Goal: Entertainment & Leisure: Consume media (video, audio)

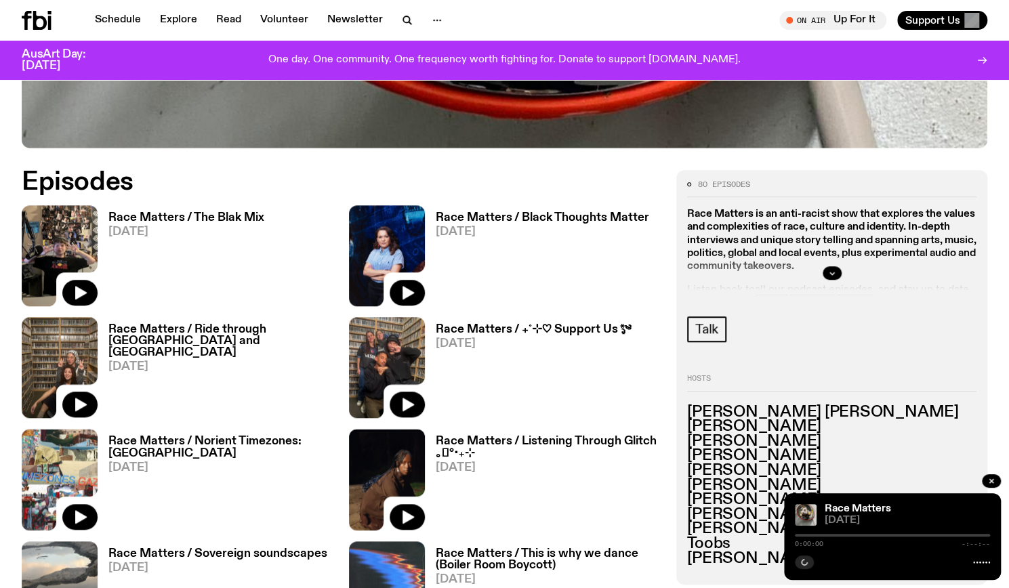
scroll to position [587, 0]
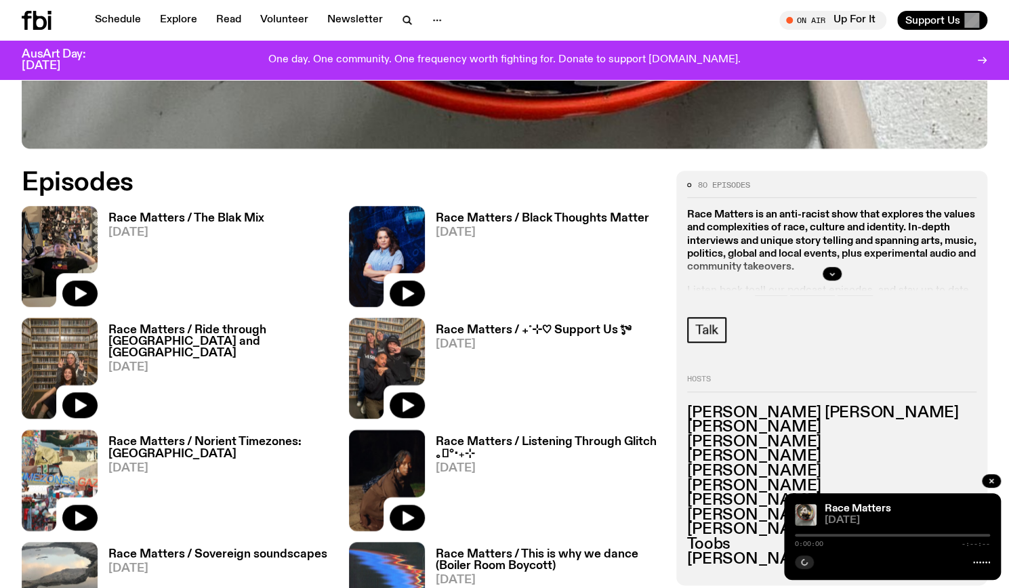
click at [223, 209] on div "Race Matters / The Blak Mix [DATE]" at bounding box center [181, 256] width 167 height 101
click at [224, 217] on h3 "Race Matters / The Blak Mix" at bounding box center [186, 219] width 156 height 12
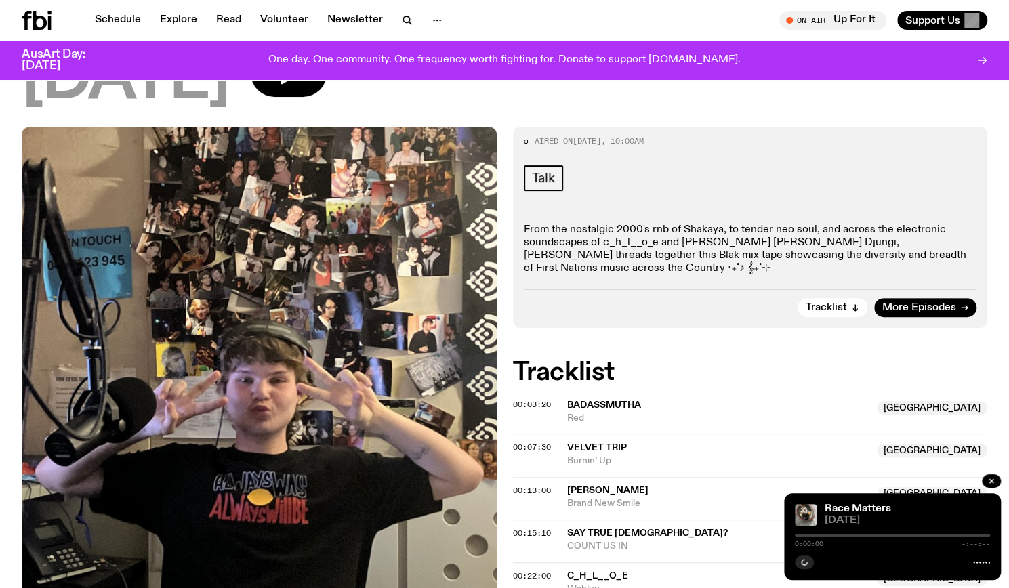
scroll to position [132, 0]
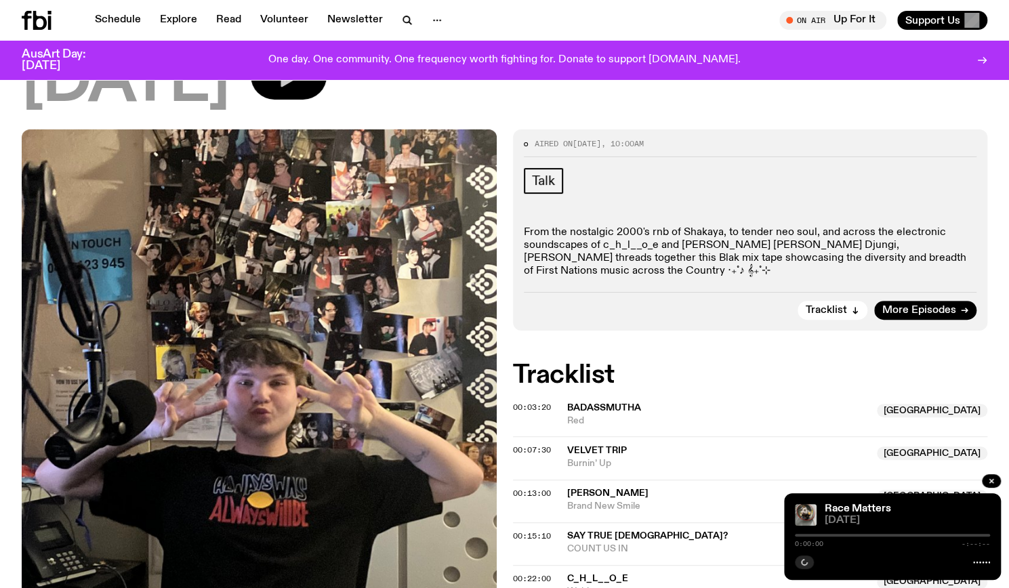
click at [319, 89] on button "button" at bounding box center [289, 75] width 76 height 47
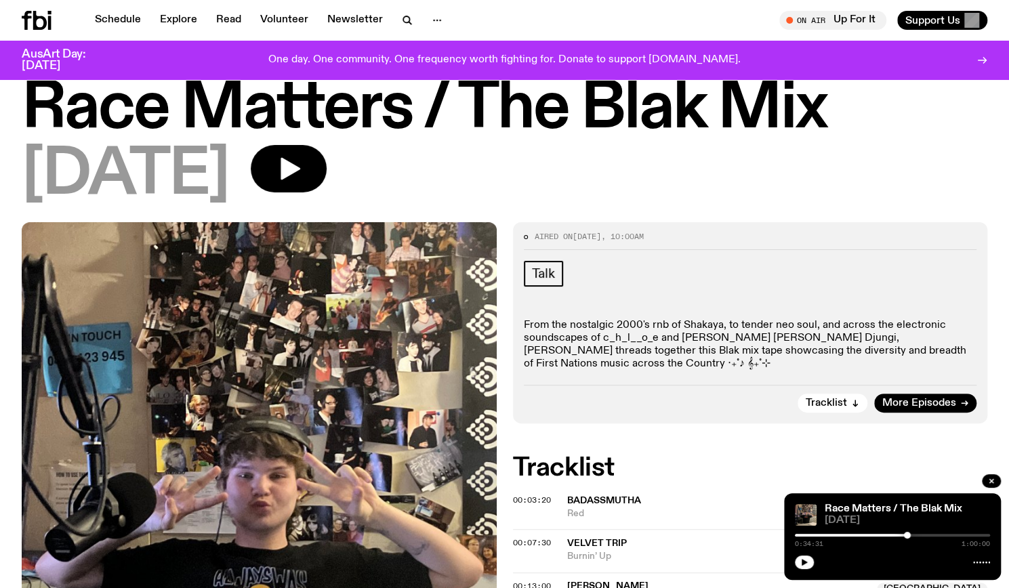
scroll to position [38, 0]
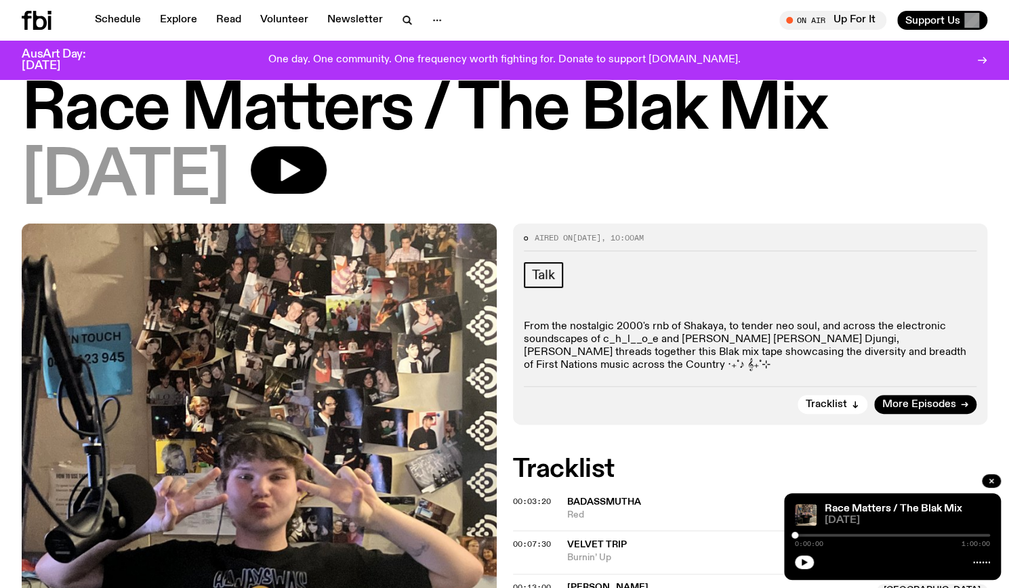
drag, startPoint x: 904, startPoint y: 535, endPoint x: 710, endPoint y: 598, distance: 203.8
click at [710, 550] on html "Schedule Explore Read Volunteer Newsletter About Us Contact Champions of emergi…" at bounding box center [504, 256] width 1009 height 588
click at [796, 559] on button "button" at bounding box center [804, 563] width 19 height 14
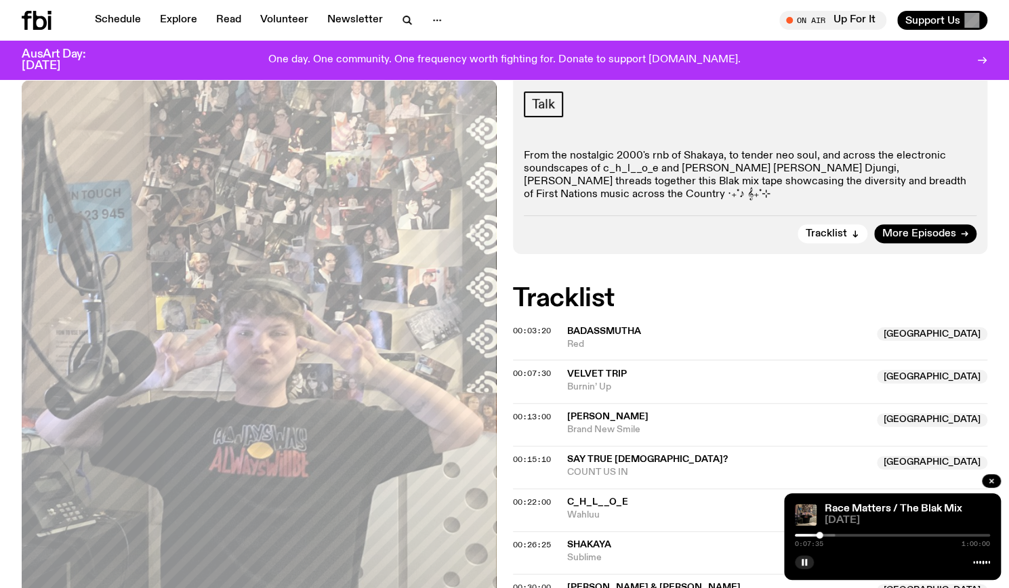
scroll to position [211, 0]
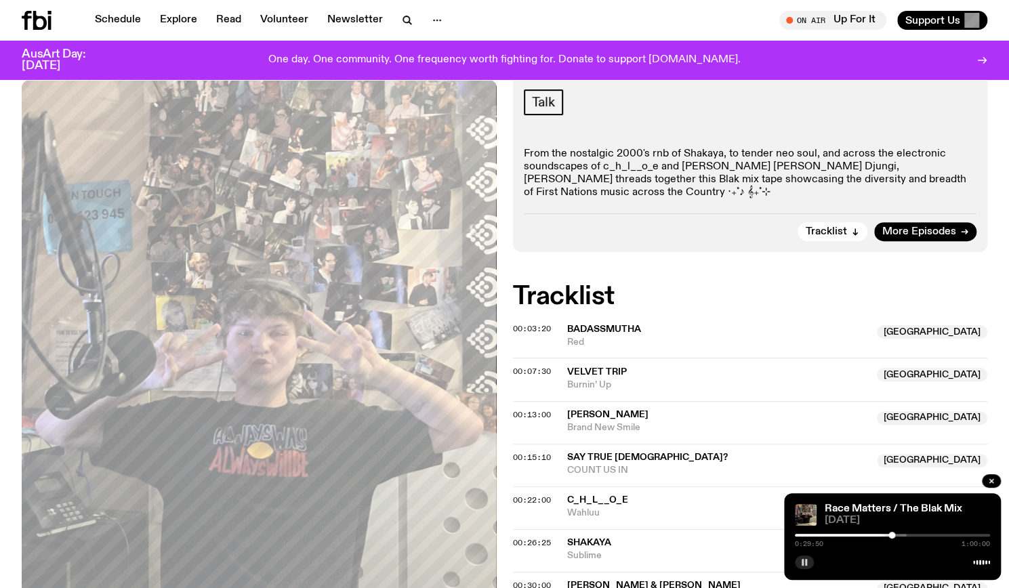
click at [805, 562] on rect "button" at bounding box center [806, 562] width 2 height 7
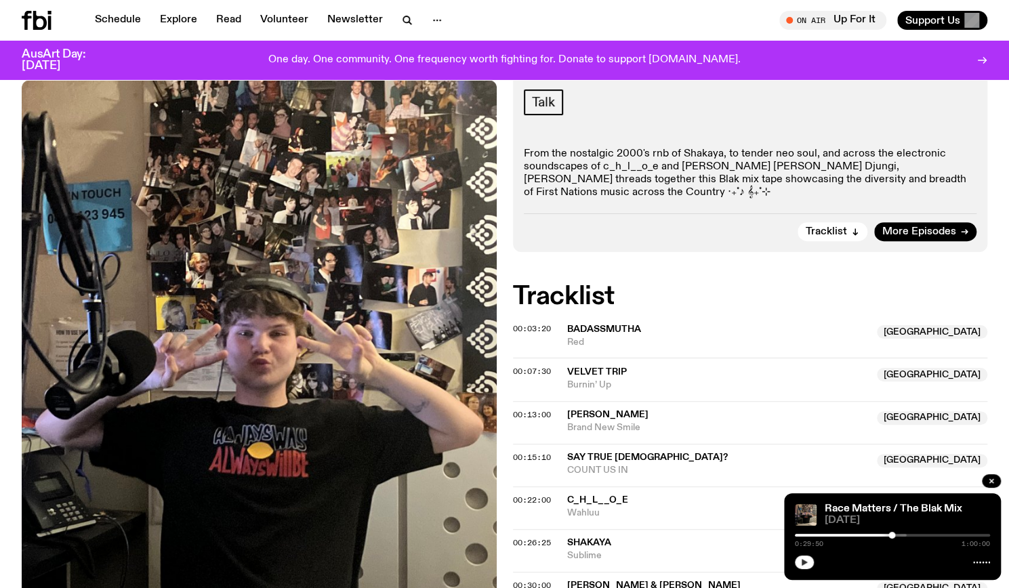
click at [806, 558] on div at bounding box center [892, 561] width 195 height 16
click at [806, 558] on icon "button" at bounding box center [804, 562] width 8 height 8
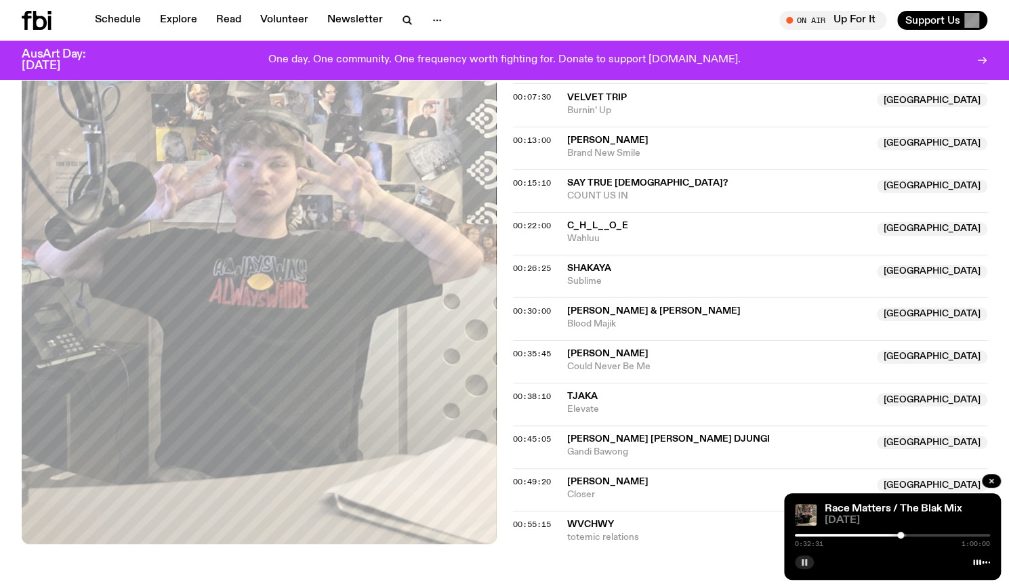
scroll to position [487, 0]
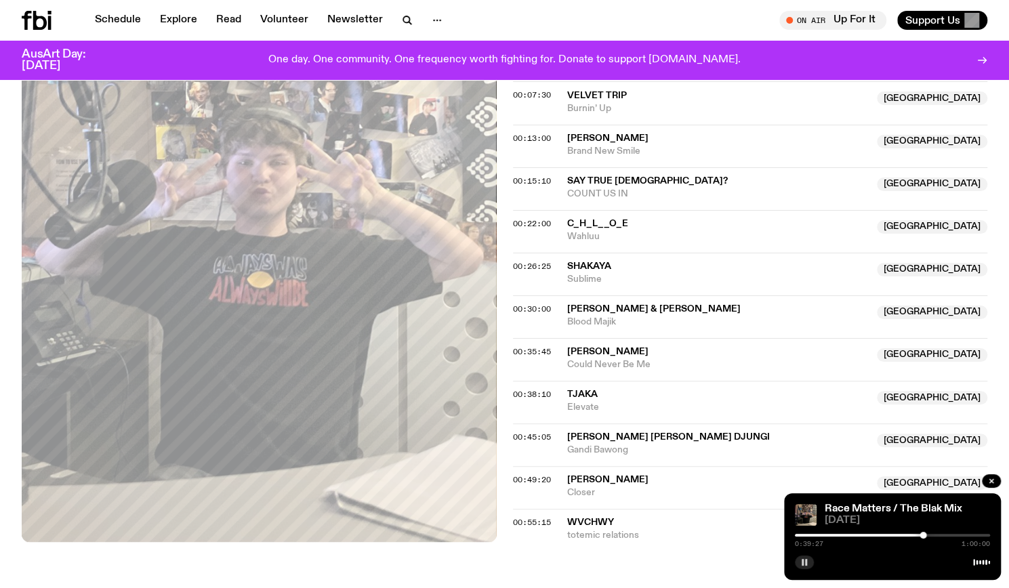
drag, startPoint x: 702, startPoint y: 584, endPoint x: 679, endPoint y: 499, distance: 87.8
click at [679, 516] on span "WVCHWY" at bounding box center [777, 522] width 421 height 13
click at [807, 562] on icon "button" at bounding box center [804, 562] width 8 height 8
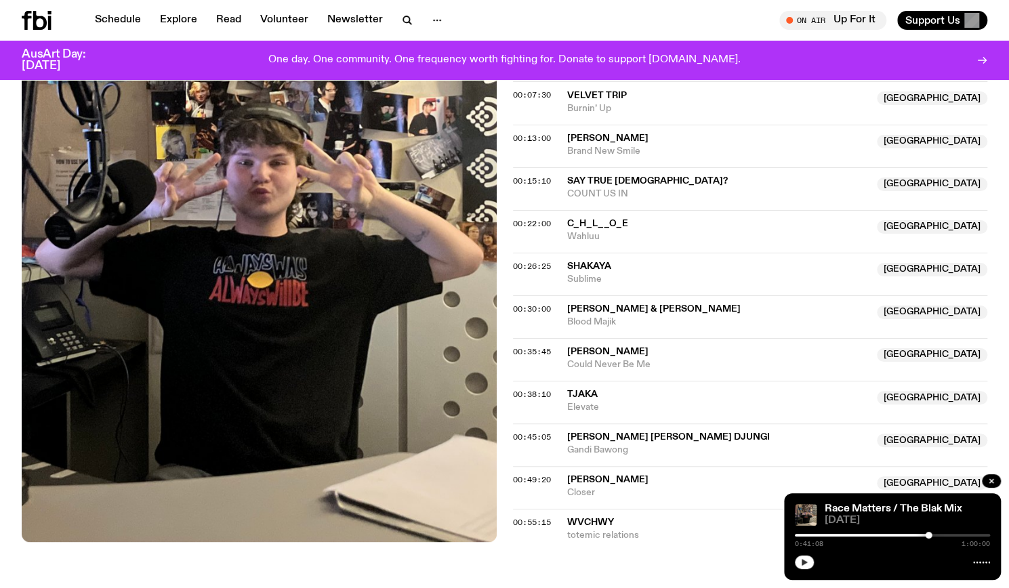
click at [807, 565] on icon "button" at bounding box center [804, 562] width 8 height 8
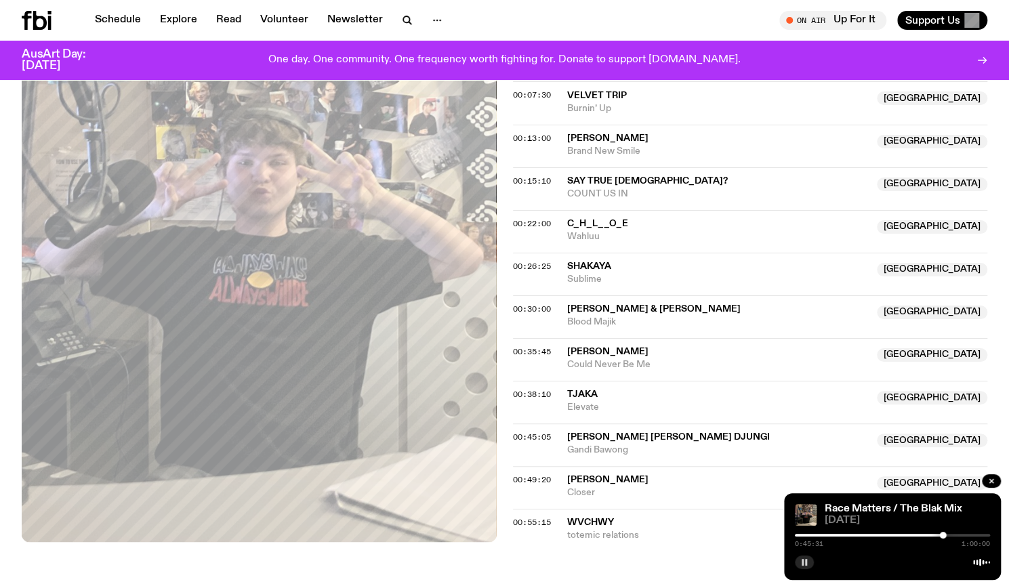
click at [621, 563] on div "Aired on [DATE] 10:00am Talk From the nostalgic 2000's rnb of Shakaya, to tende…" at bounding box center [504, 190] width 1009 height 833
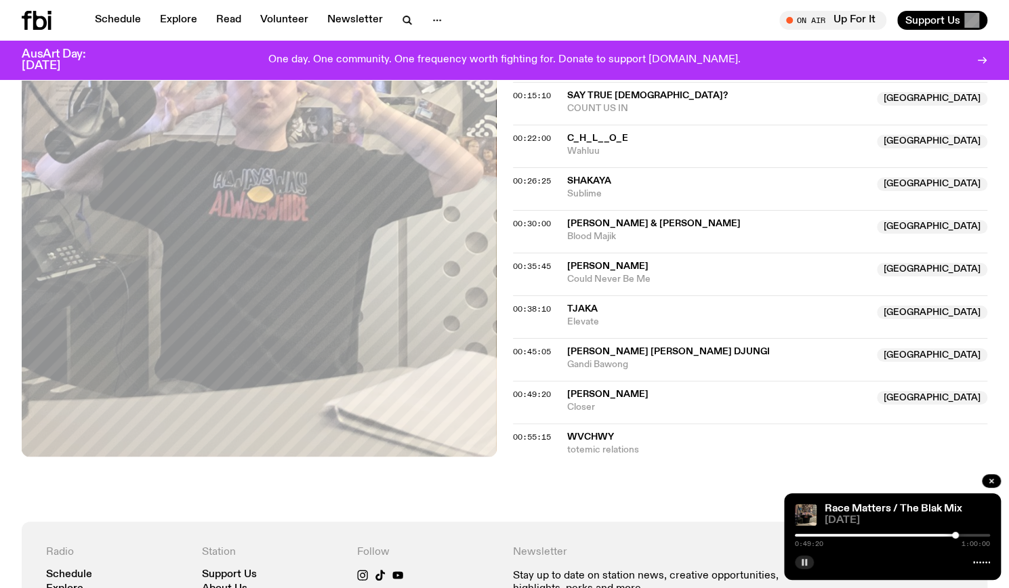
scroll to position [574, 0]
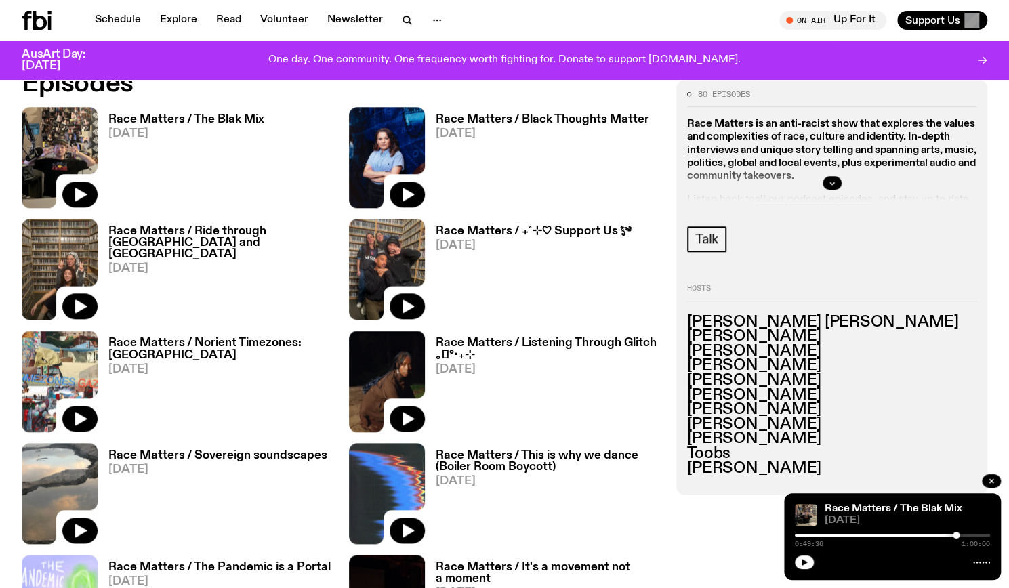
scroll to position [685, 0]
